Goal: Communication & Community: Answer question/provide support

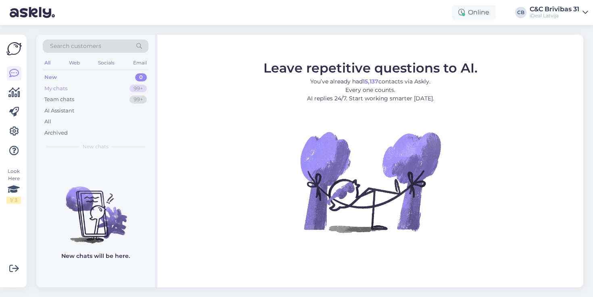
click at [137, 88] on div "99+" at bounding box center [137, 89] width 17 height 8
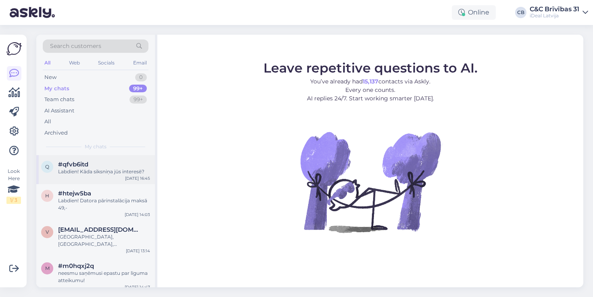
click at [94, 161] on div "#qfvb6itd" at bounding box center [104, 164] width 92 height 7
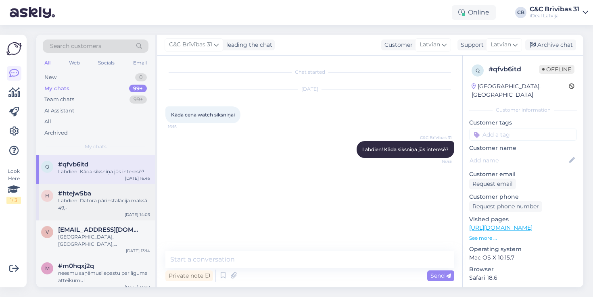
click at [100, 187] on div "h #htejw5ba Labdien! Datora pārinstalācija maksā 49,- [DATE] 14:03" at bounding box center [95, 202] width 119 height 36
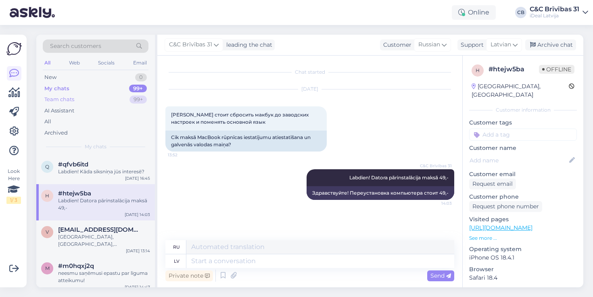
click at [111, 101] on div "Team chats 99+" at bounding box center [96, 99] width 106 height 11
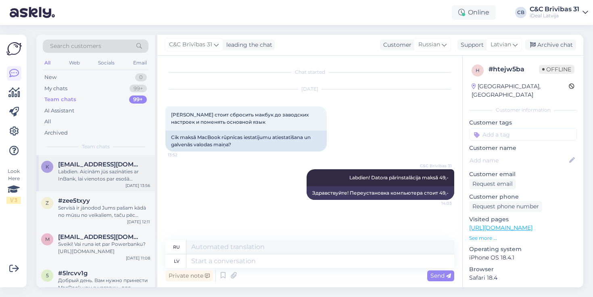
click at [117, 176] on div "Labdien. Aicinām jūs sazināties ar InBank, lai vienotos par esošā SmartDeal līg…" at bounding box center [104, 175] width 92 height 15
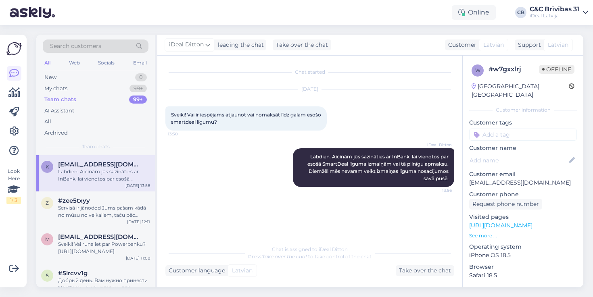
click at [191, 164] on div "iDeal Ditton Labdien. Aicinām jūs sazināties ar InBank, lai vienotos par esošā …" at bounding box center [309, 168] width 289 height 56
click at [82, 223] on div "z #zee5txyy Servisā ir jānodod Jums pašam kādā no mūsu no veikaliem, taču pēc r…" at bounding box center [95, 210] width 119 height 36
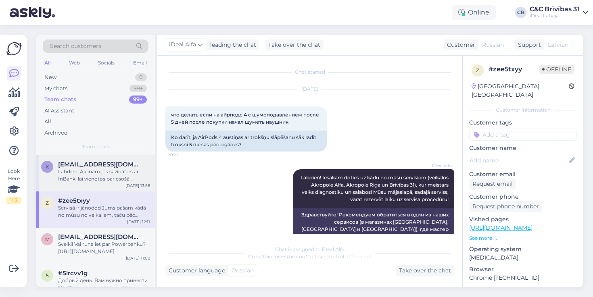
click at [99, 164] on span "[EMAIL_ADDRESS][DOMAIN_NAME]" at bounding box center [100, 164] width 84 height 7
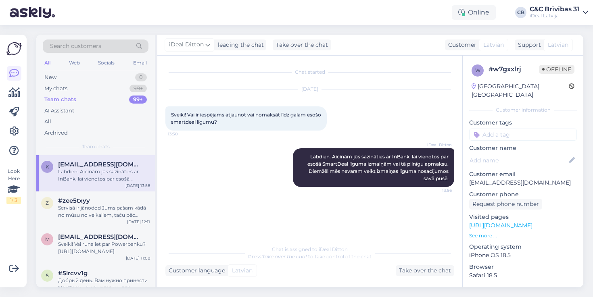
click at [209, 142] on div "iDeal Ditton Labdien. Aicinām jūs sazināties ar InBank, lai vienotos par esošā …" at bounding box center [309, 168] width 289 height 56
click at [125, 91] on div "My chats 99+" at bounding box center [96, 88] width 106 height 11
